Goal: Navigation & Orientation: Find specific page/section

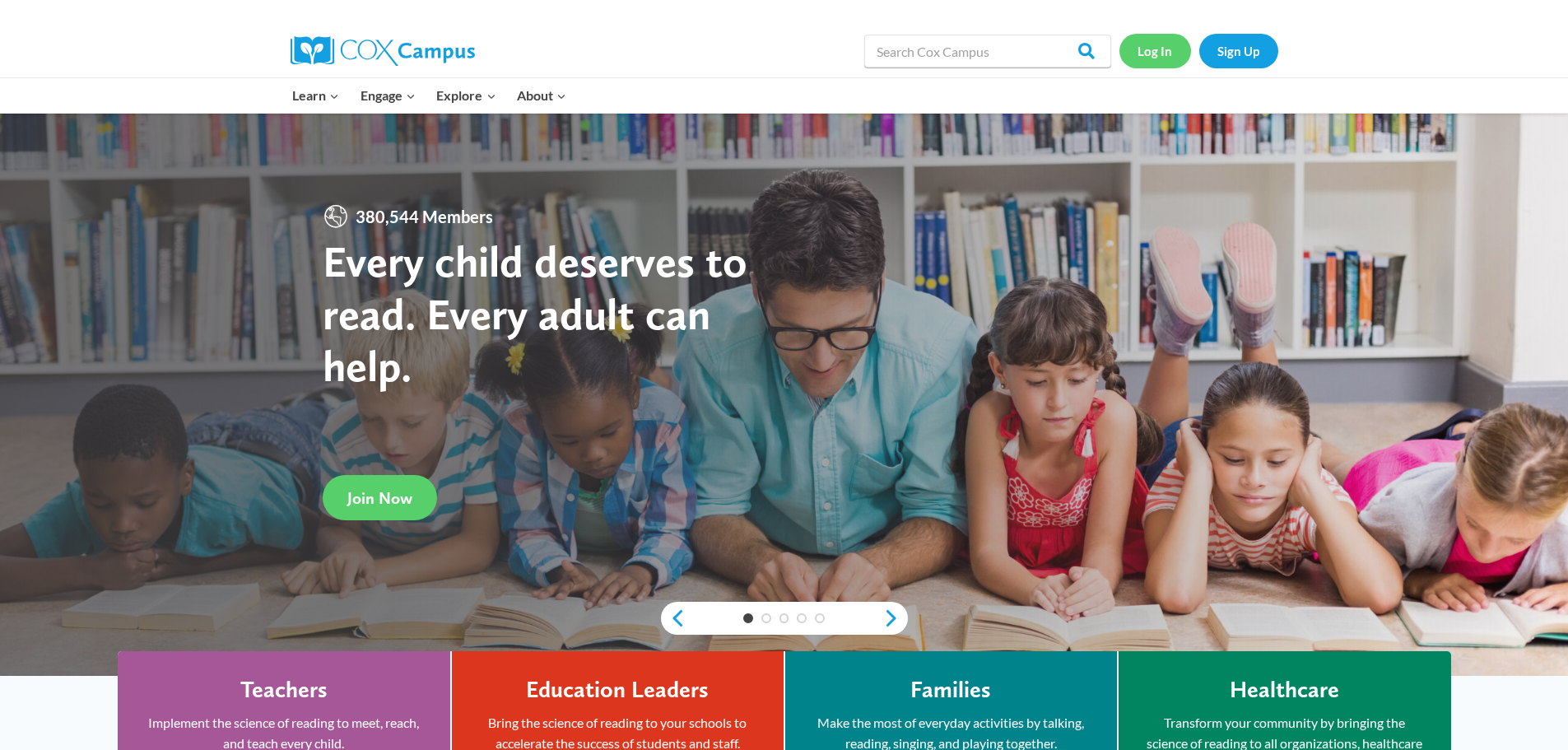
click at [1159, 51] on link "Log In" at bounding box center [1155, 50] width 72 height 33
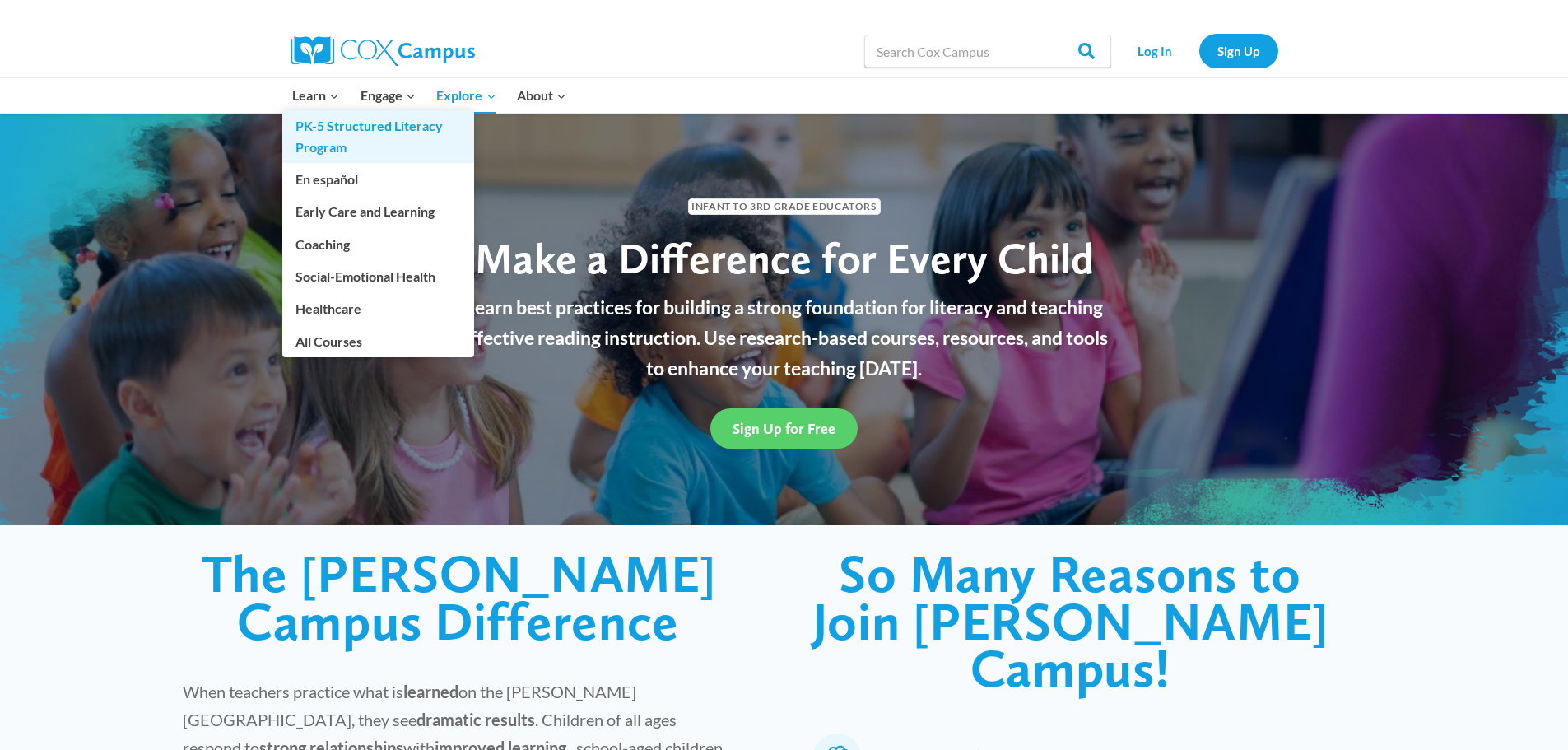
click at [320, 143] on link "PK-5 Structured Literacy Program" at bounding box center [378, 136] width 192 height 53
